Goal: Information Seeking & Learning: Learn about a topic

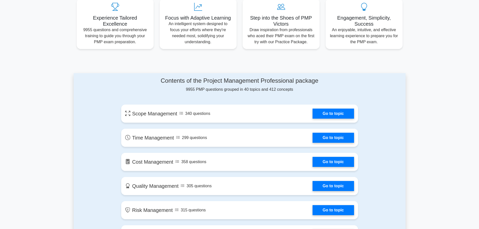
scroll to position [201, 0]
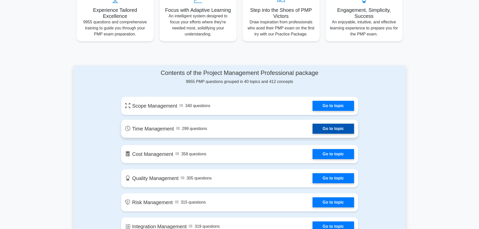
click at [336, 130] on link "Go to topic" at bounding box center [333, 129] width 41 height 10
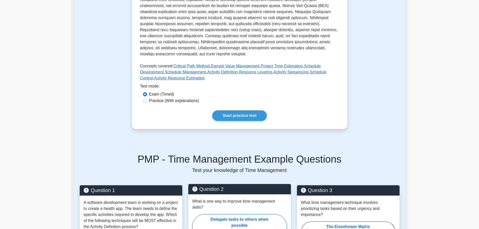
scroll to position [226, 0]
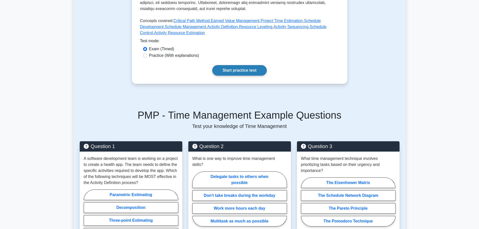
click at [232, 69] on link "Start practice test" at bounding box center [239, 70] width 55 height 11
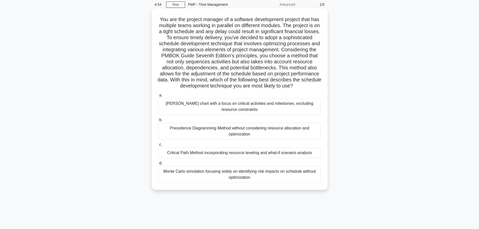
scroll to position [43, 0]
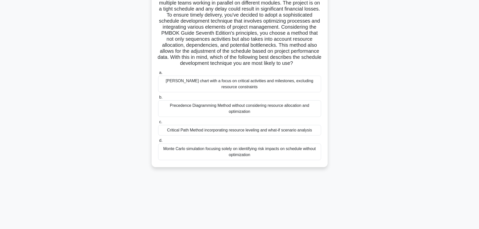
click at [234, 160] on div "Monte Carlo simulation focusing solely on identifying risk impacts on schedule …" at bounding box center [239, 152] width 163 height 17
click at [158, 142] on input "d. Monte Carlo simulation focusing solely on identifying risk impacts on schedu…" at bounding box center [158, 140] width 0 height 3
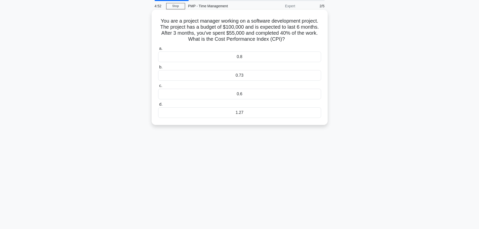
scroll to position [0, 0]
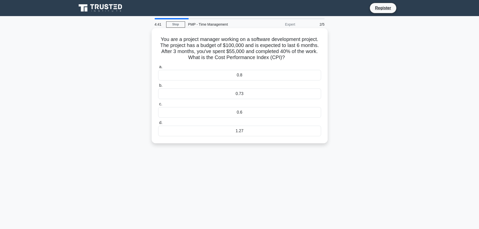
click at [279, 74] on div "0.8" at bounding box center [239, 75] width 163 height 11
click at [158, 69] on input "a. 0.8" at bounding box center [158, 66] width 0 height 3
